Goal: Navigation & Orientation: Find specific page/section

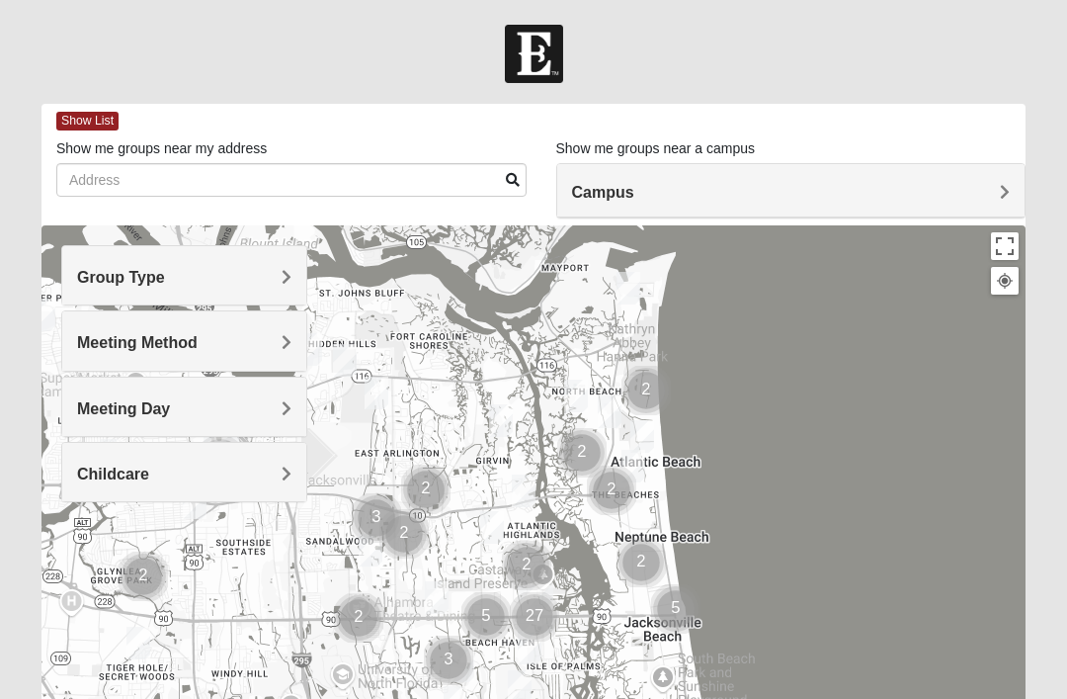
click at [292, 278] on div "Group Type" at bounding box center [184, 275] width 244 height 58
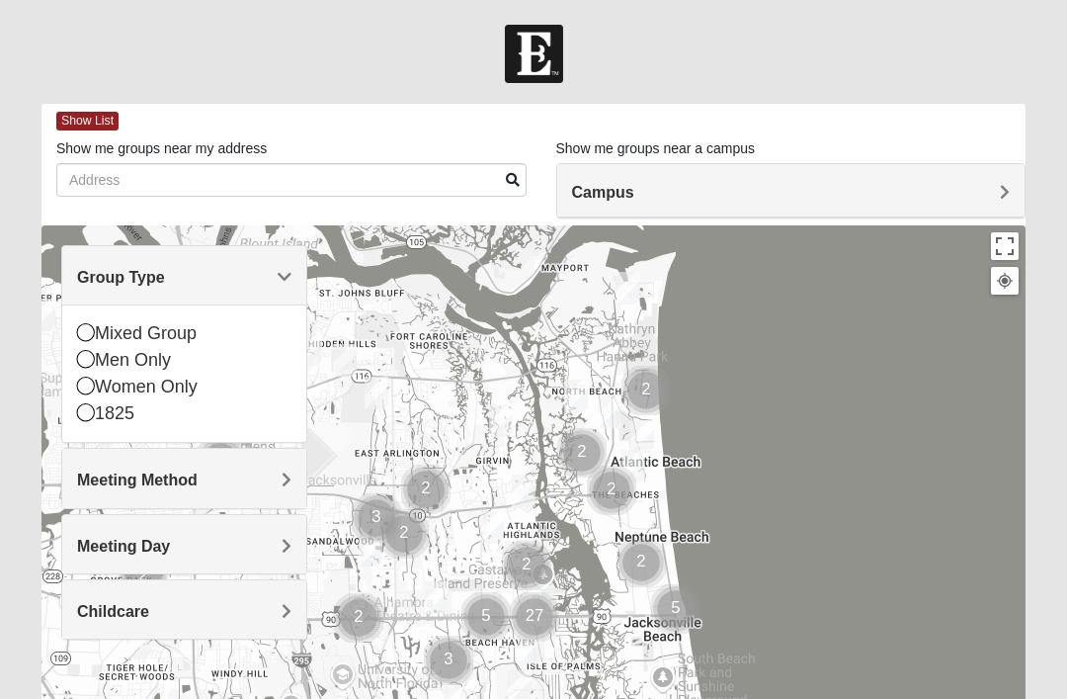
click at [198, 474] on span "Meeting Method" at bounding box center [137, 479] width 121 height 17
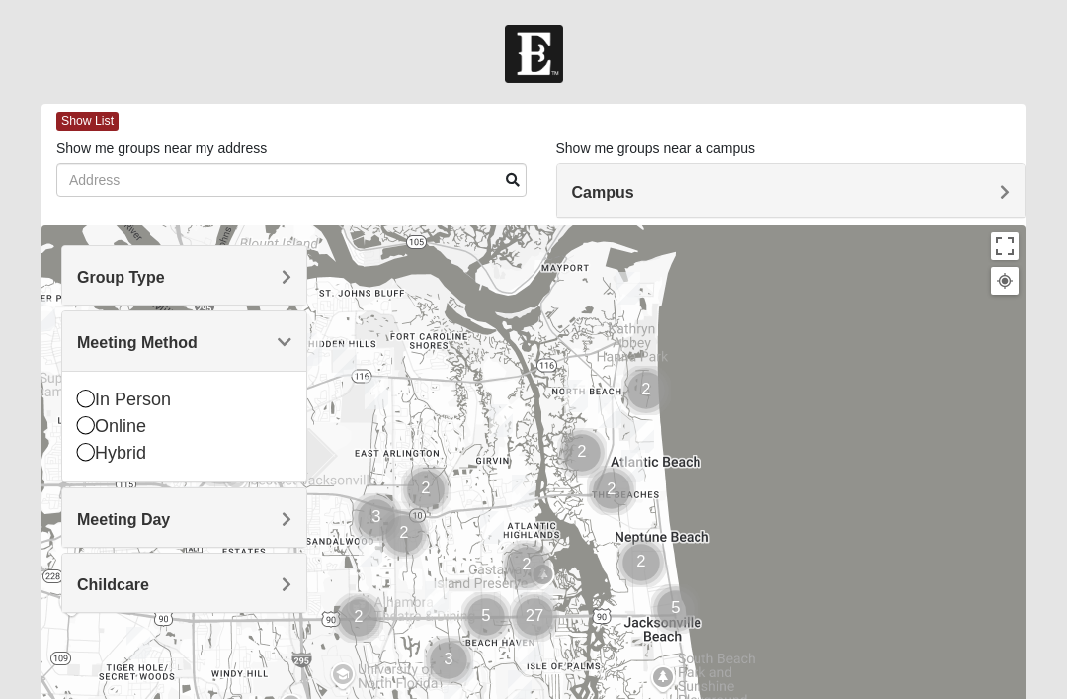
click at [170, 515] on span "Meeting Day" at bounding box center [123, 519] width 93 height 17
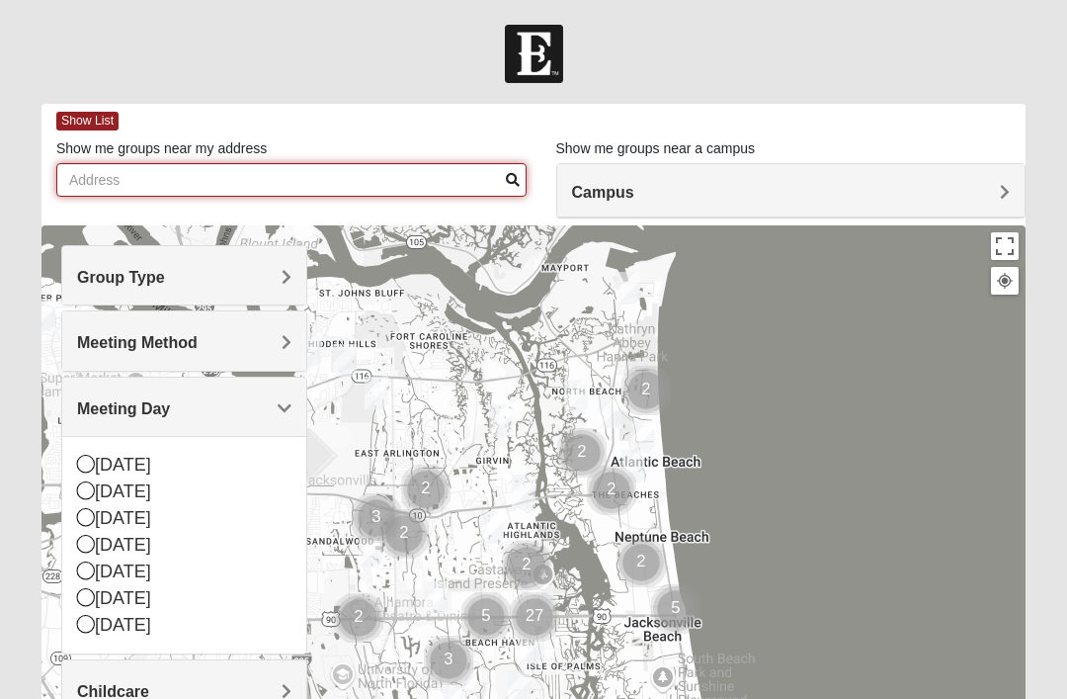
click at [113, 172] on input "Show me groups near my address" at bounding box center [291, 180] width 470 height 34
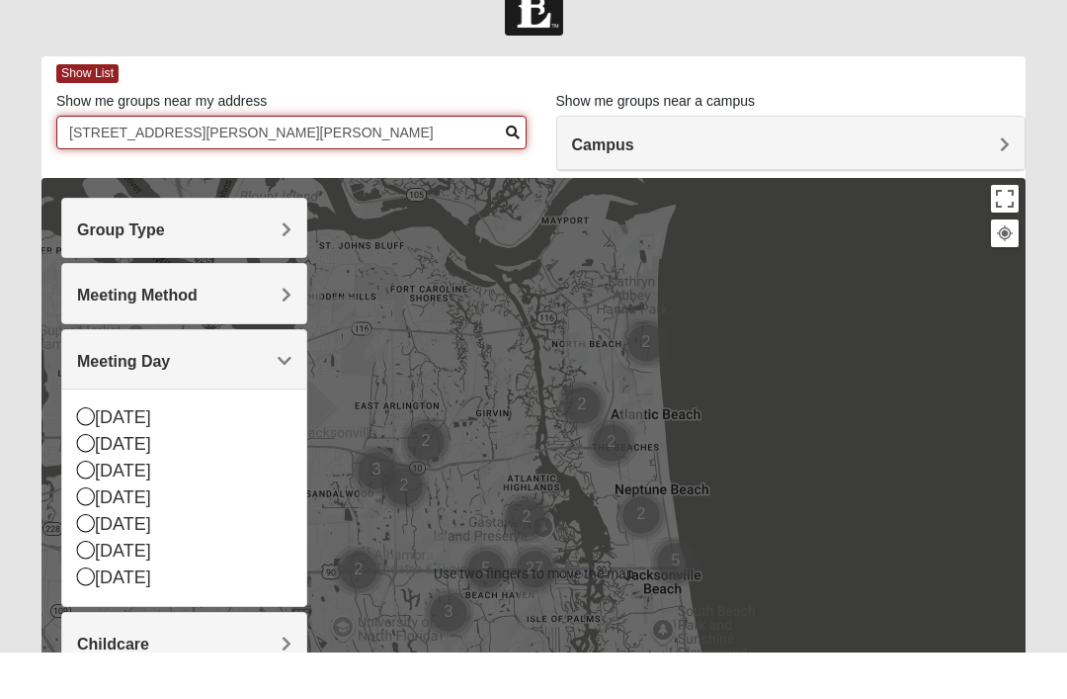
type input "[STREET_ADDRESS][PERSON_NAME][PERSON_NAME]"
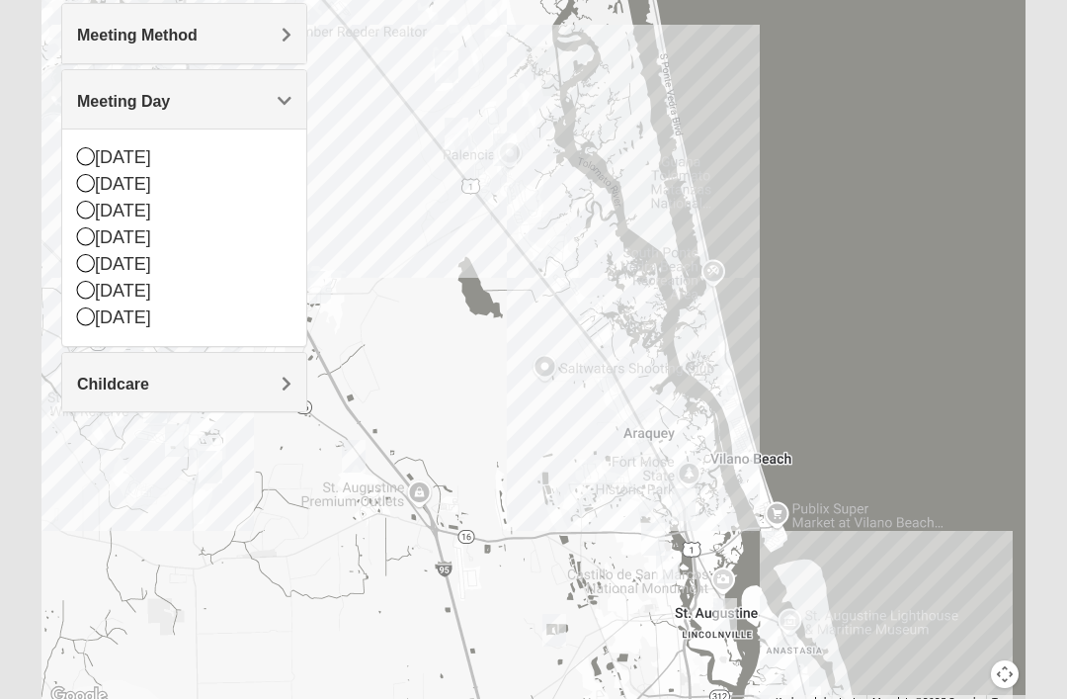
scroll to position [326, 0]
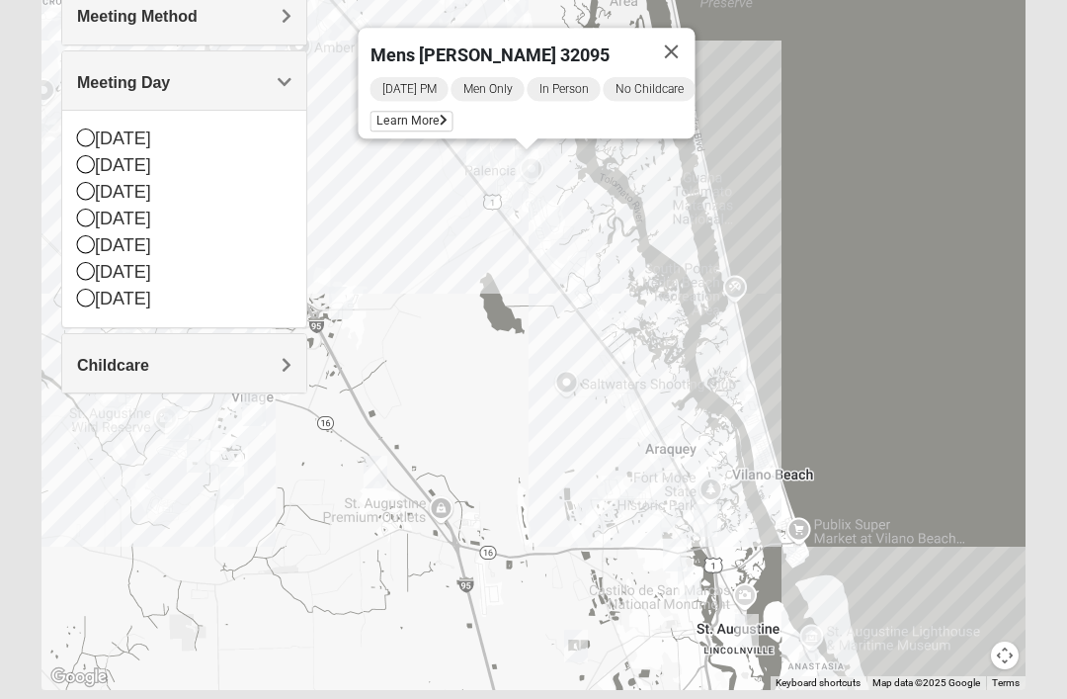
click at [685, 46] on button "Close" at bounding box center [671, 51] width 47 height 47
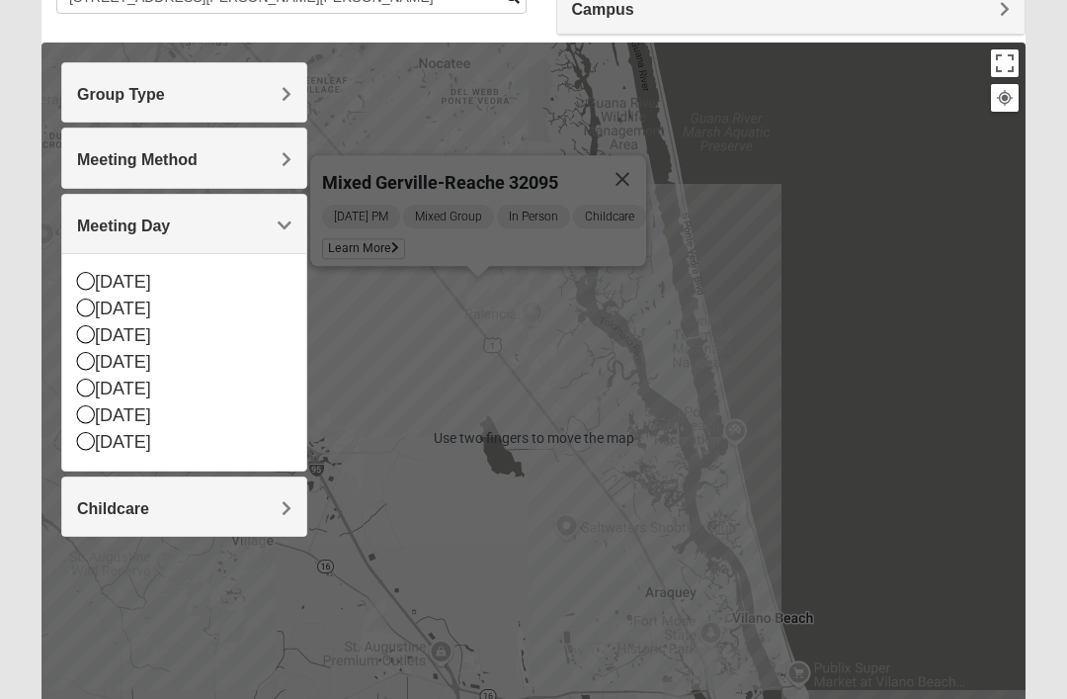
scroll to position [189, 0]
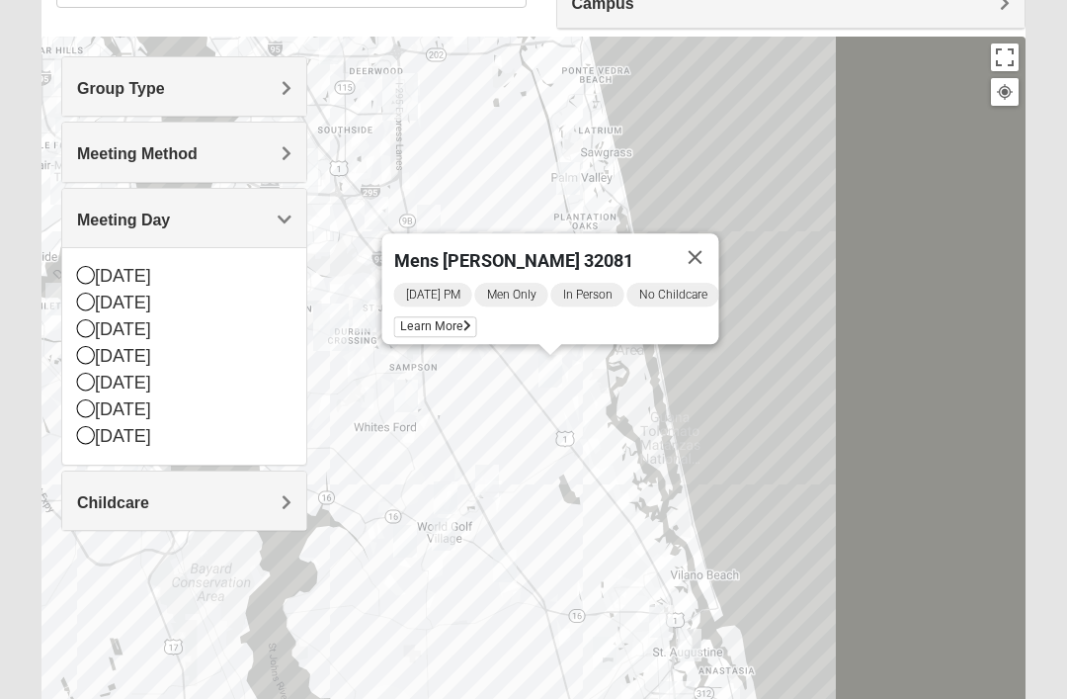
click at [617, 395] on div "Mens [PERSON_NAME] 32081 [DATE] PM Men Only In Person No Childcare Learn More" at bounding box center [534, 432] width 984 height 791
click at [719, 252] on button "Close" at bounding box center [695, 256] width 47 height 47
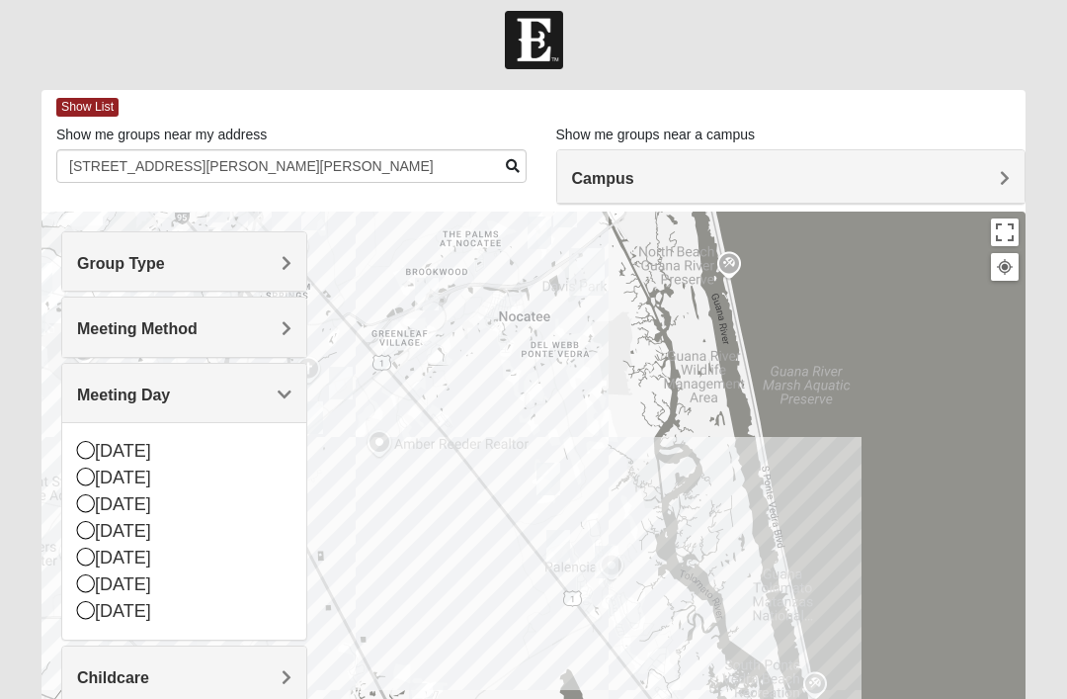
scroll to position [0, 0]
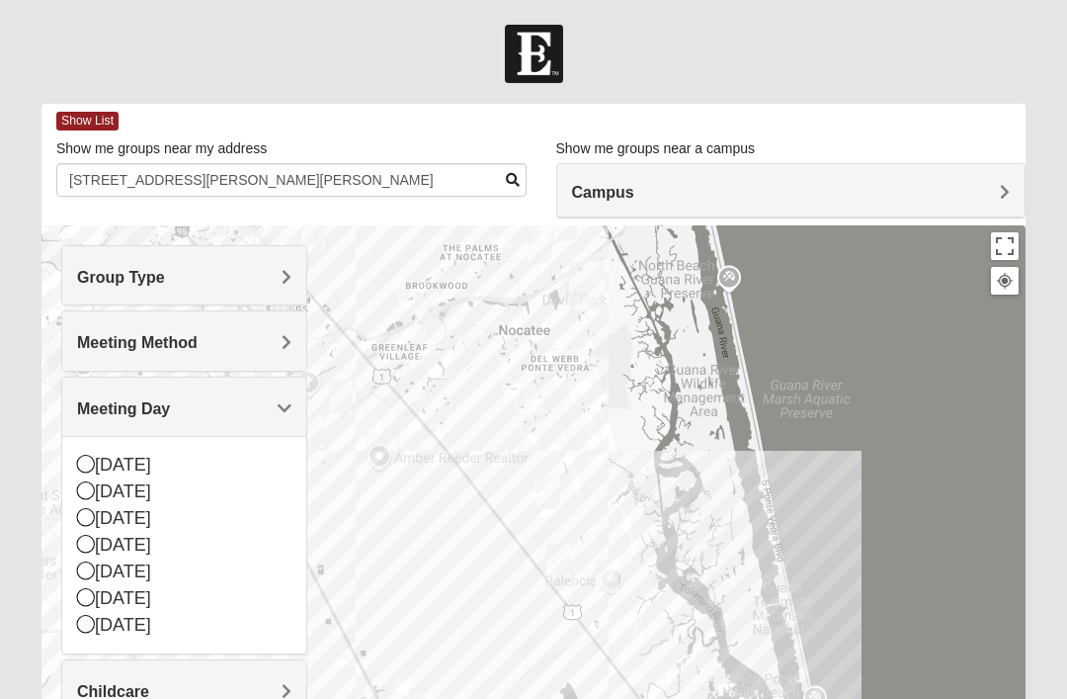
click at [999, 192] on h4 "Campus" at bounding box center [791, 192] width 439 height 19
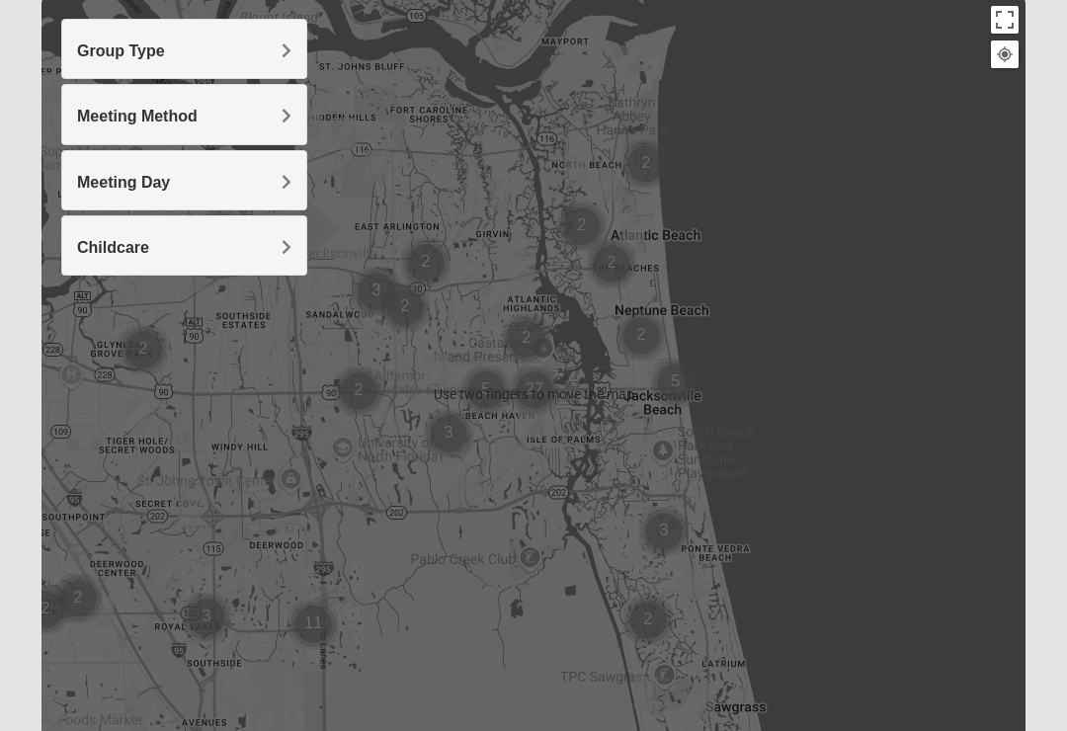
scroll to position [326, 0]
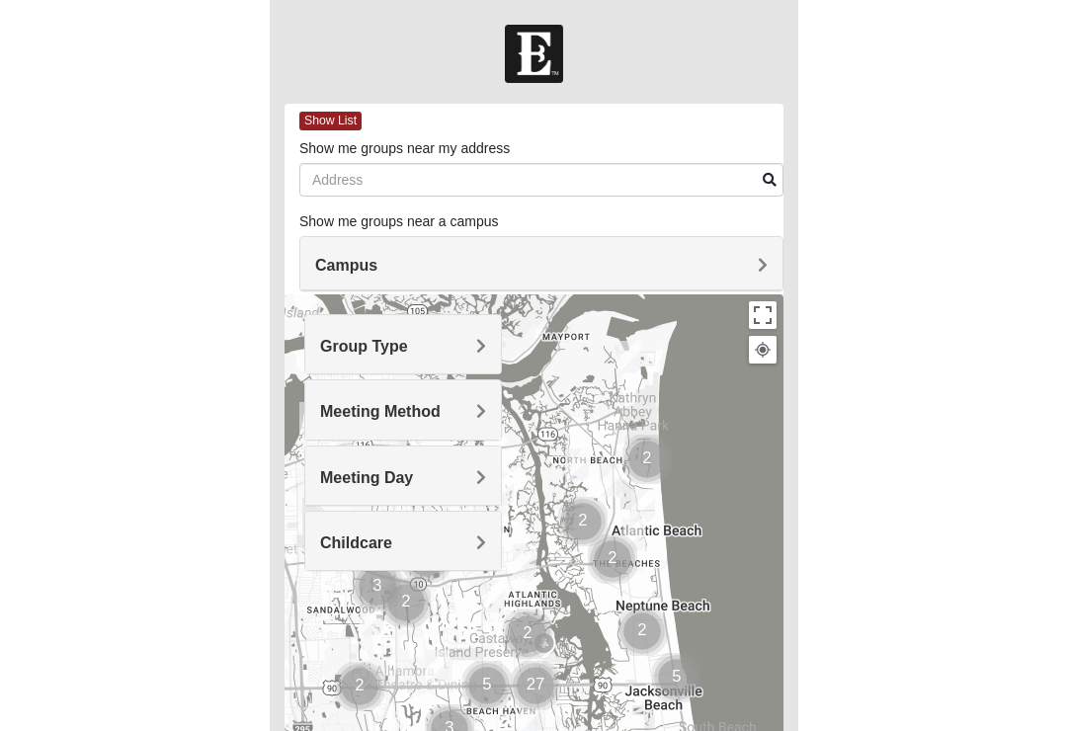
scroll to position [136, 0]
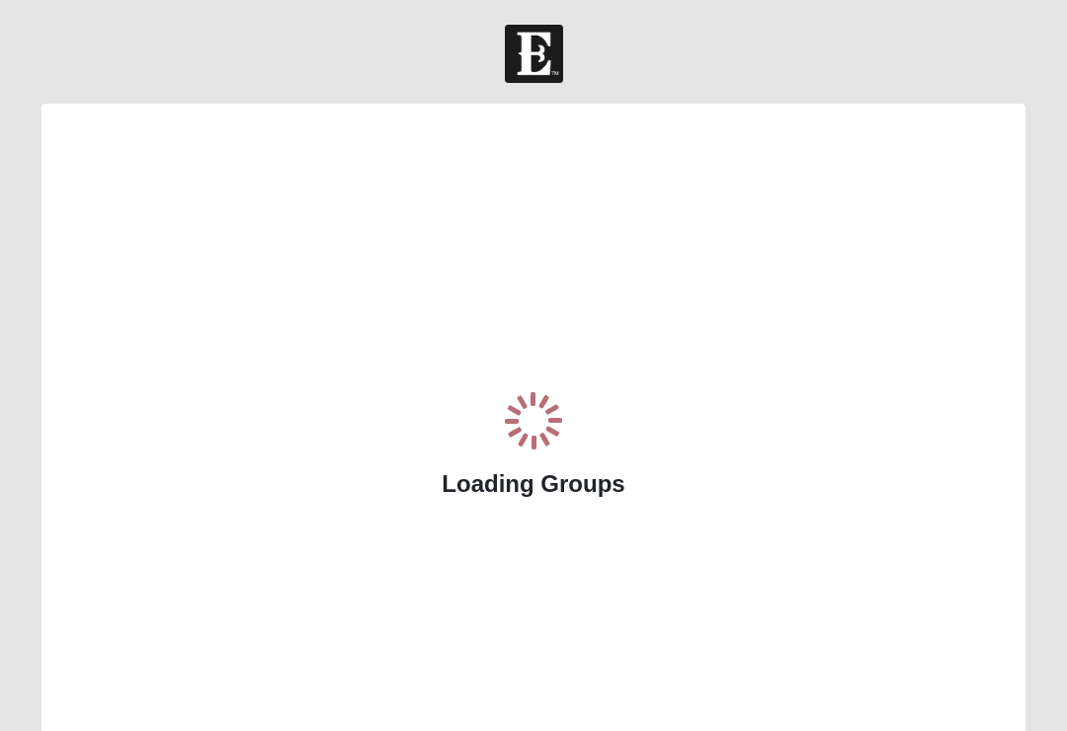
scroll to position [136, 0]
